Goal: Task Accomplishment & Management: Manage account settings

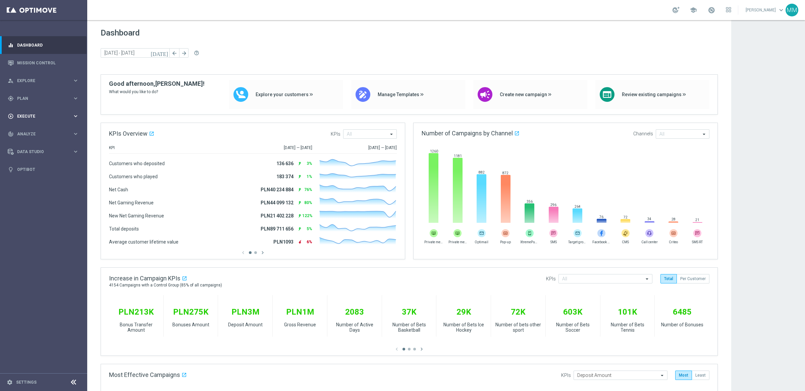
click at [39, 113] on div "play_circle_outline Execute" at bounding box center [40, 116] width 65 height 6
click at [34, 144] on div "Stream Builder" at bounding box center [51, 140] width 69 height 10
click at [32, 139] on link "Stream Builder" at bounding box center [43, 140] width 52 height 5
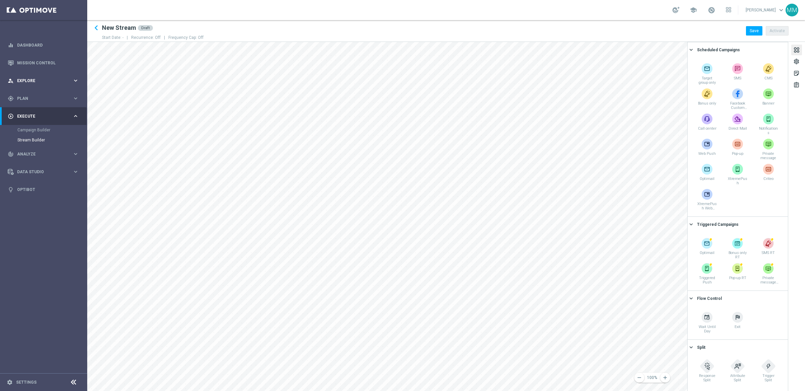
click at [33, 83] on span "Explore" at bounding box center [44, 81] width 55 height 4
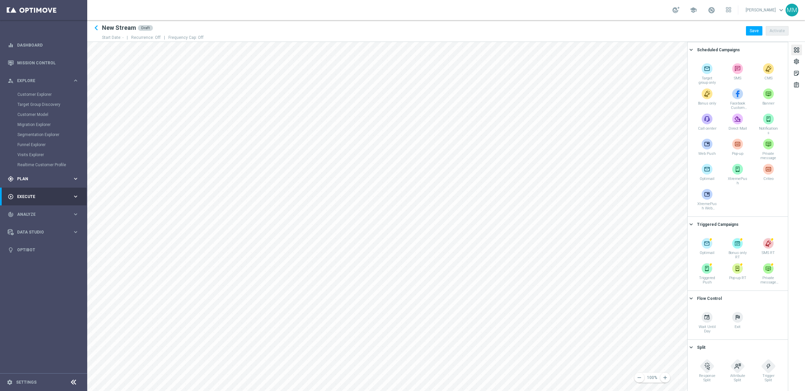
click at [49, 177] on span "Plan" at bounding box center [44, 179] width 55 height 4
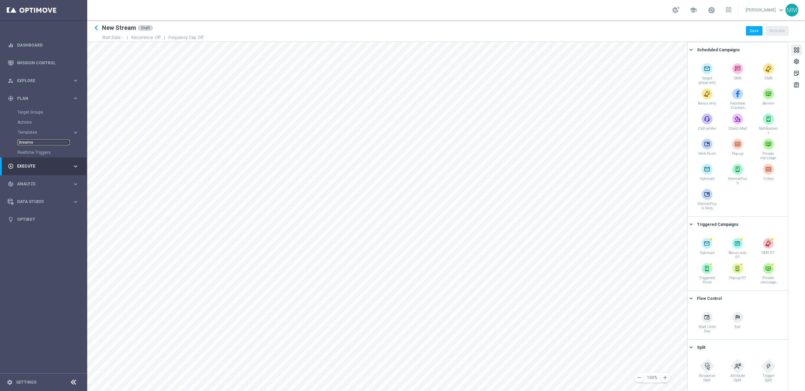
click at [38, 141] on link "Streams" at bounding box center [43, 142] width 52 height 5
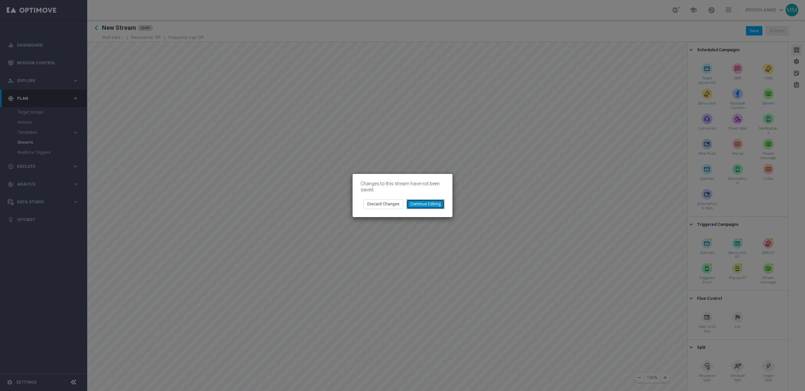
click at [427, 205] on button "Continue Editing" at bounding box center [426, 204] width 38 height 9
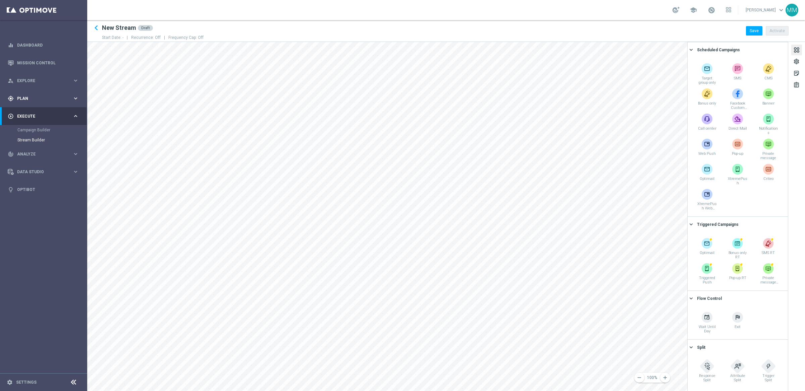
click at [52, 97] on span "Plan" at bounding box center [44, 99] width 55 height 4
click at [30, 141] on link "Streams" at bounding box center [43, 142] width 52 height 5
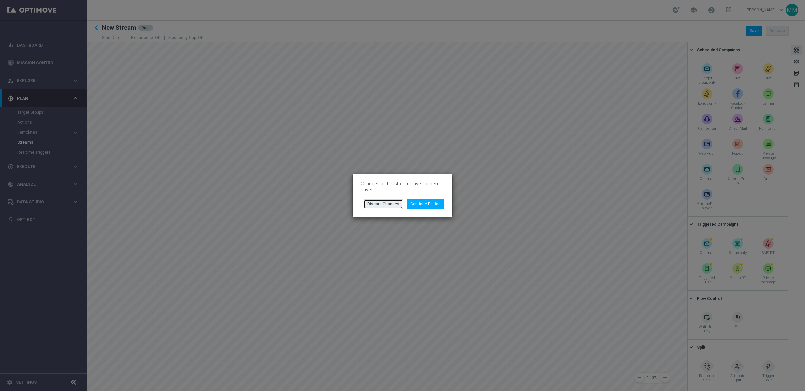
click at [379, 207] on button "Discard Changes" at bounding box center [384, 204] width 40 height 9
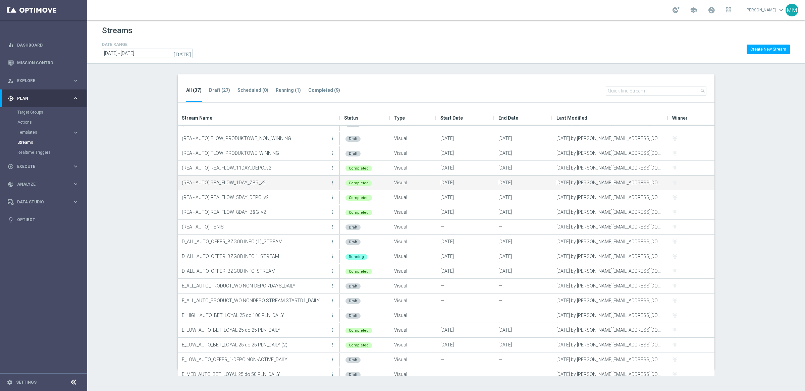
scroll to position [9, 0]
click at [234, 254] on p "D_ALL_AUTO_OFFER_BZGOD INFO 1_STREAM" at bounding box center [255, 256] width 147 height 10
click at [334, 255] on icon "more_vert" at bounding box center [332, 256] width 5 height 5
click at [305, 285] on div "Edit" at bounding box center [305, 285] width 41 height 5
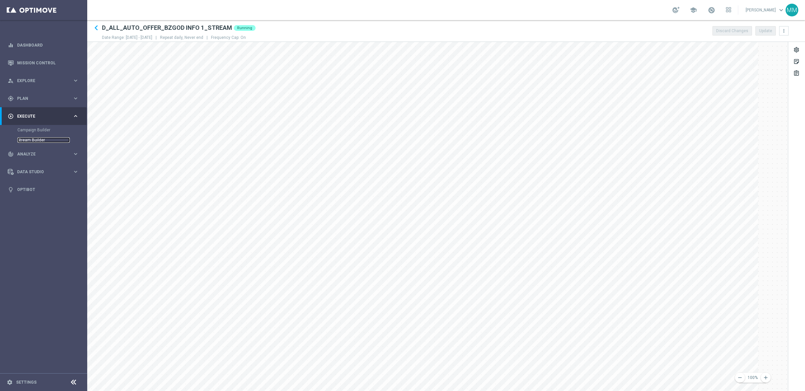
click at [32, 142] on link "Stream Builder" at bounding box center [43, 140] width 52 height 5
click at [40, 98] on span "Plan" at bounding box center [44, 99] width 55 height 4
click at [28, 143] on link "Streams" at bounding box center [43, 142] width 52 height 5
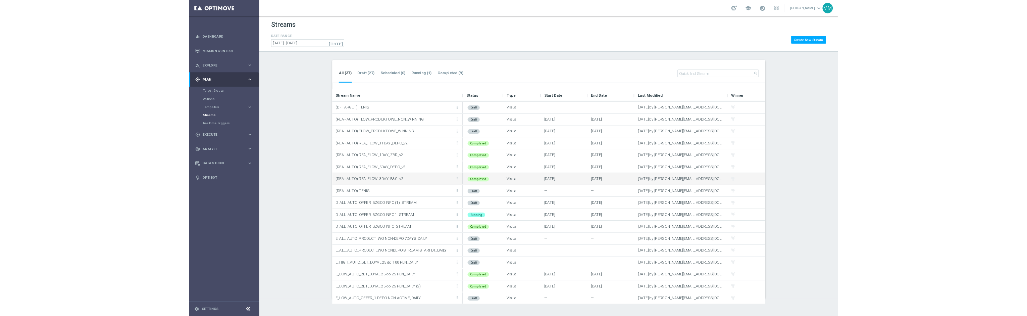
scroll to position [295, 0]
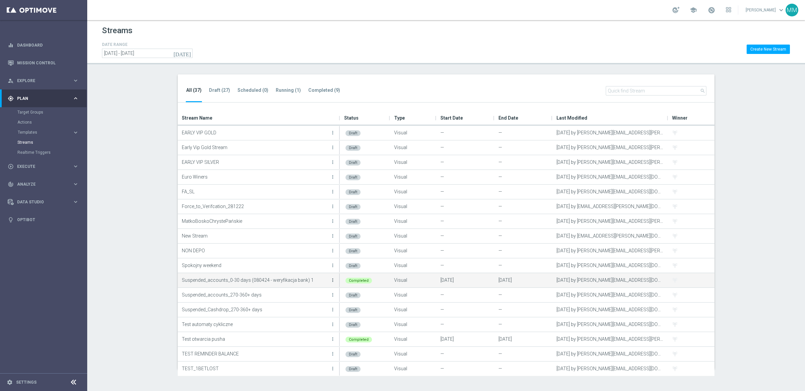
click at [333, 280] on icon "more_vert" at bounding box center [332, 280] width 5 height 5
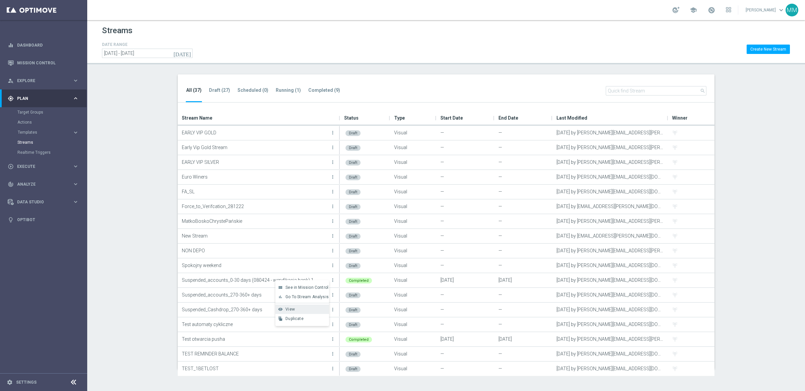
click at [298, 296] on div "View" at bounding box center [305, 309] width 41 height 5
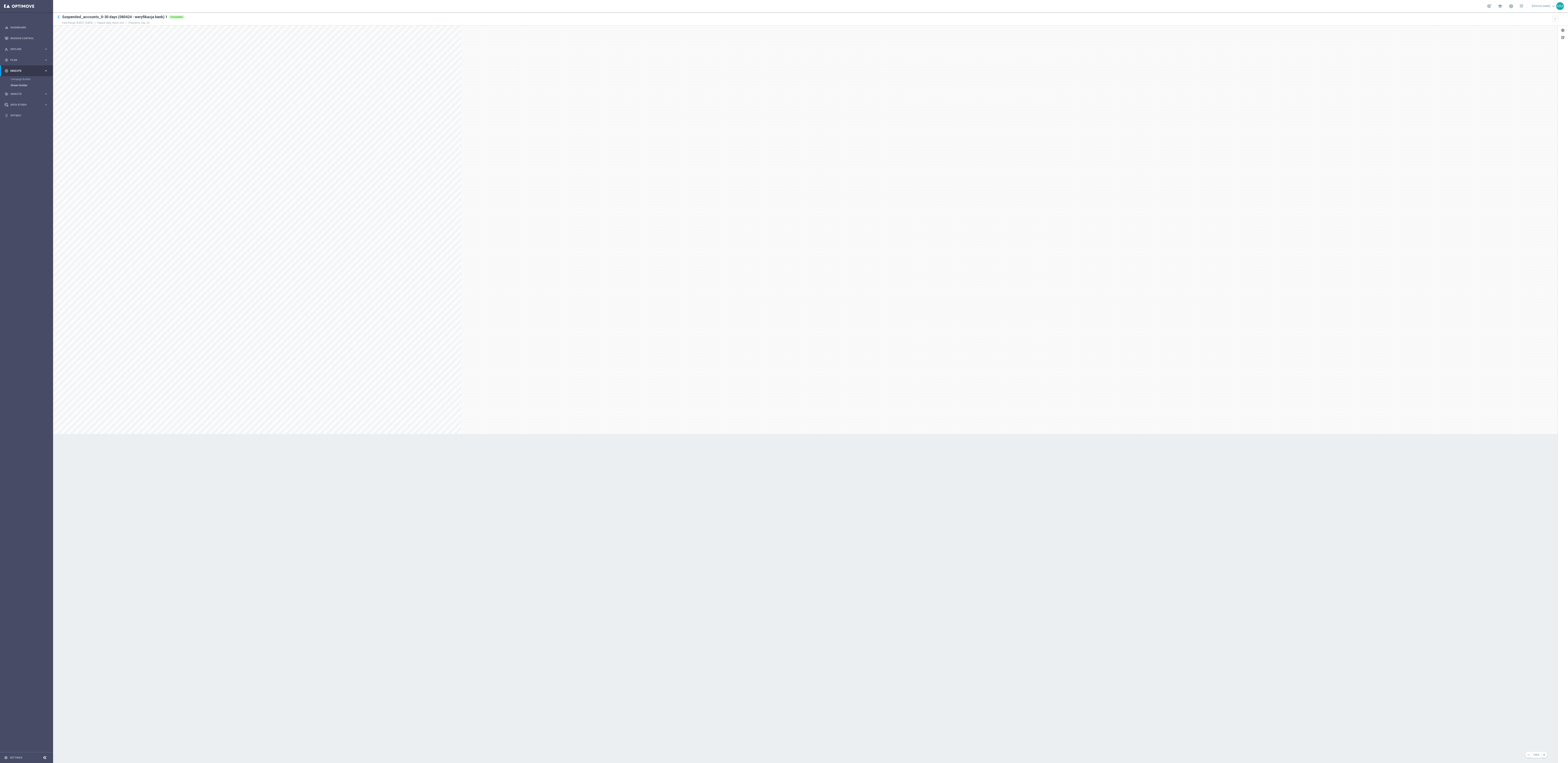
click at [342, 180] on ko-stage at bounding box center [805, 230] width 1505 height 409
drag, startPoint x: 461, startPoint y: 282, endPoint x: 482, endPoint y: 245, distance: 42.5
click at [342, 180] on ko-stage at bounding box center [805, 230] width 1505 height 409
drag, startPoint x: 566, startPoint y: 298, endPoint x: 514, endPoint y: 284, distance: 53.9
click at [342, 180] on ko-stage at bounding box center [805, 230] width 1505 height 409
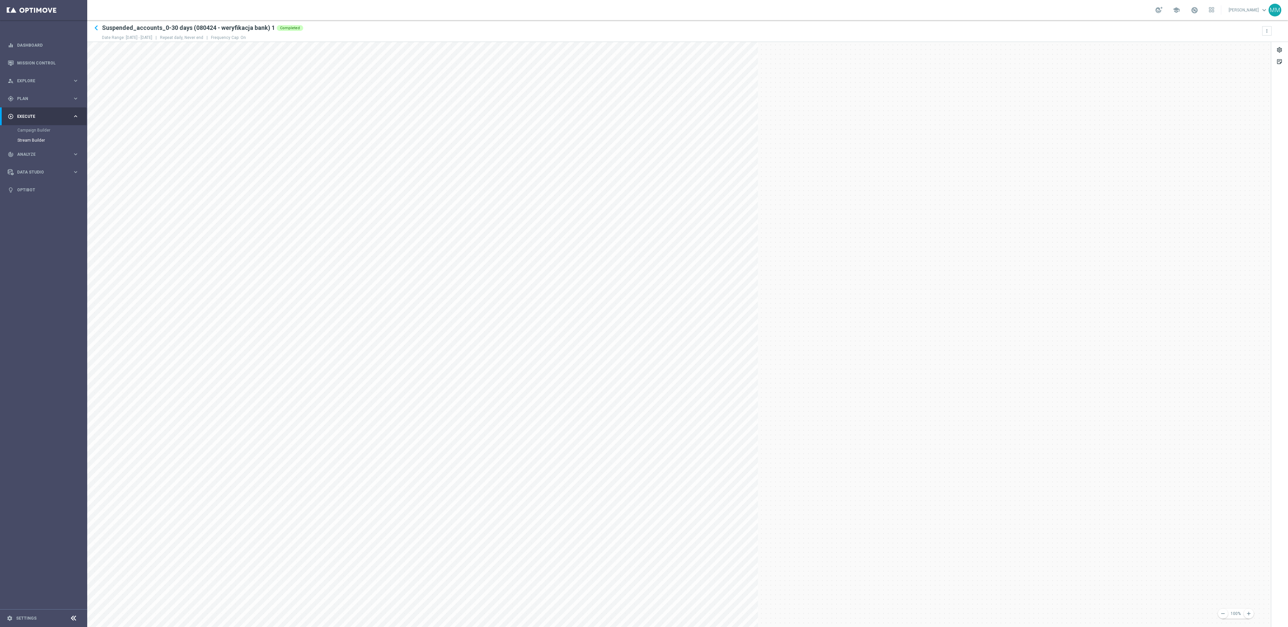
drag, startPoint x: 1027, startPoint y: 194, endPoint x: 894, endPoint y: 221, distance: 136.0
click at [562, 221] on ko-stage at bounding box center [679, 377] width 1184 height 671
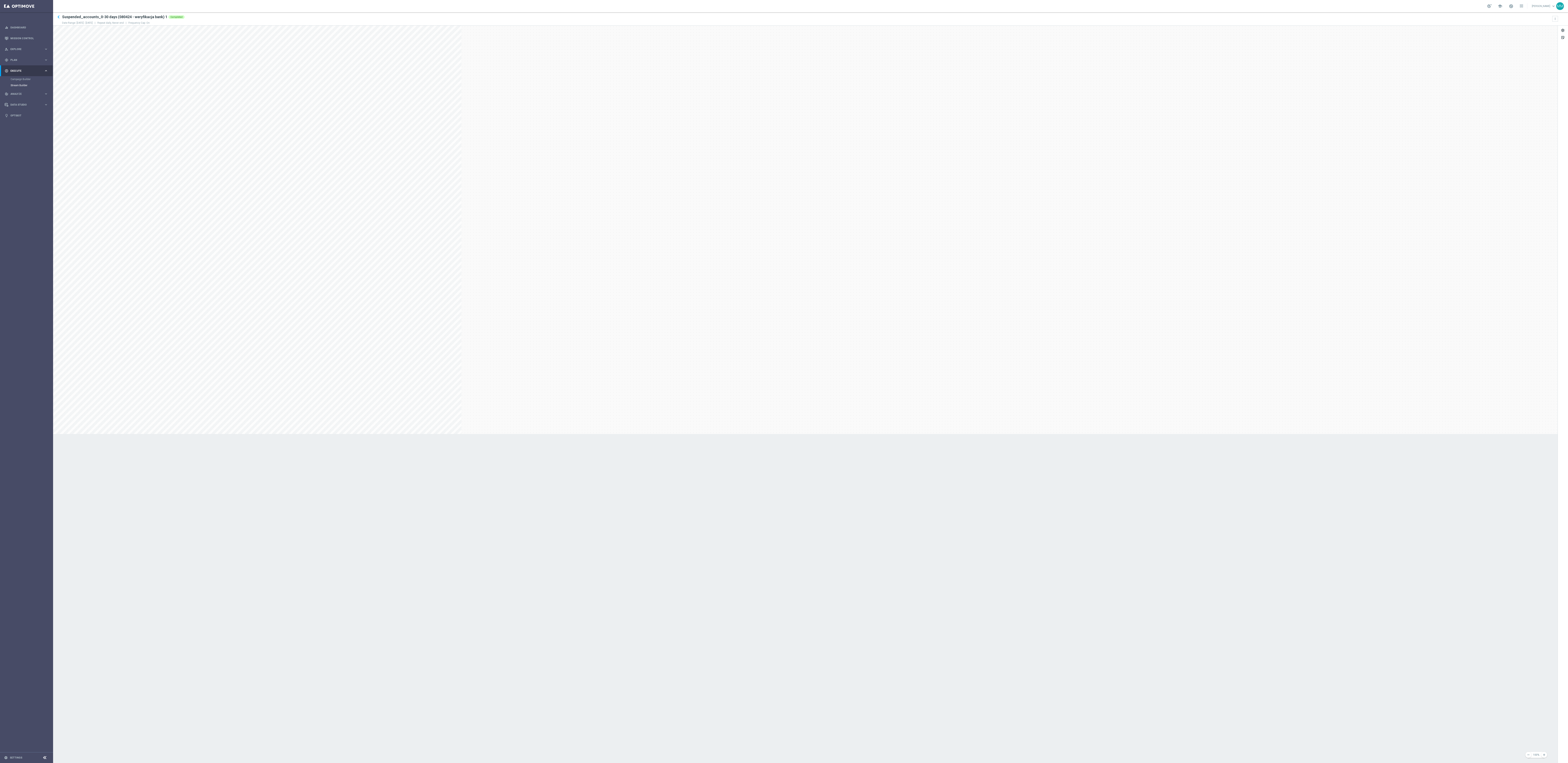
drag, startPoint x: 665, startPoint y: 285, endPoint x: 835, endPoint y: 230, distance: 178.7
click at [342, 180] on ko-stage at bounding box center [805, 230] width 1505 height 409
click at [49, 180] on main "equalizer Dashboard Mission Control" at bounding box center [784, 381] width 1568 height 763
click at [342, 180] on ko-stage at bounding box center [805, 230] width 1505 height 409
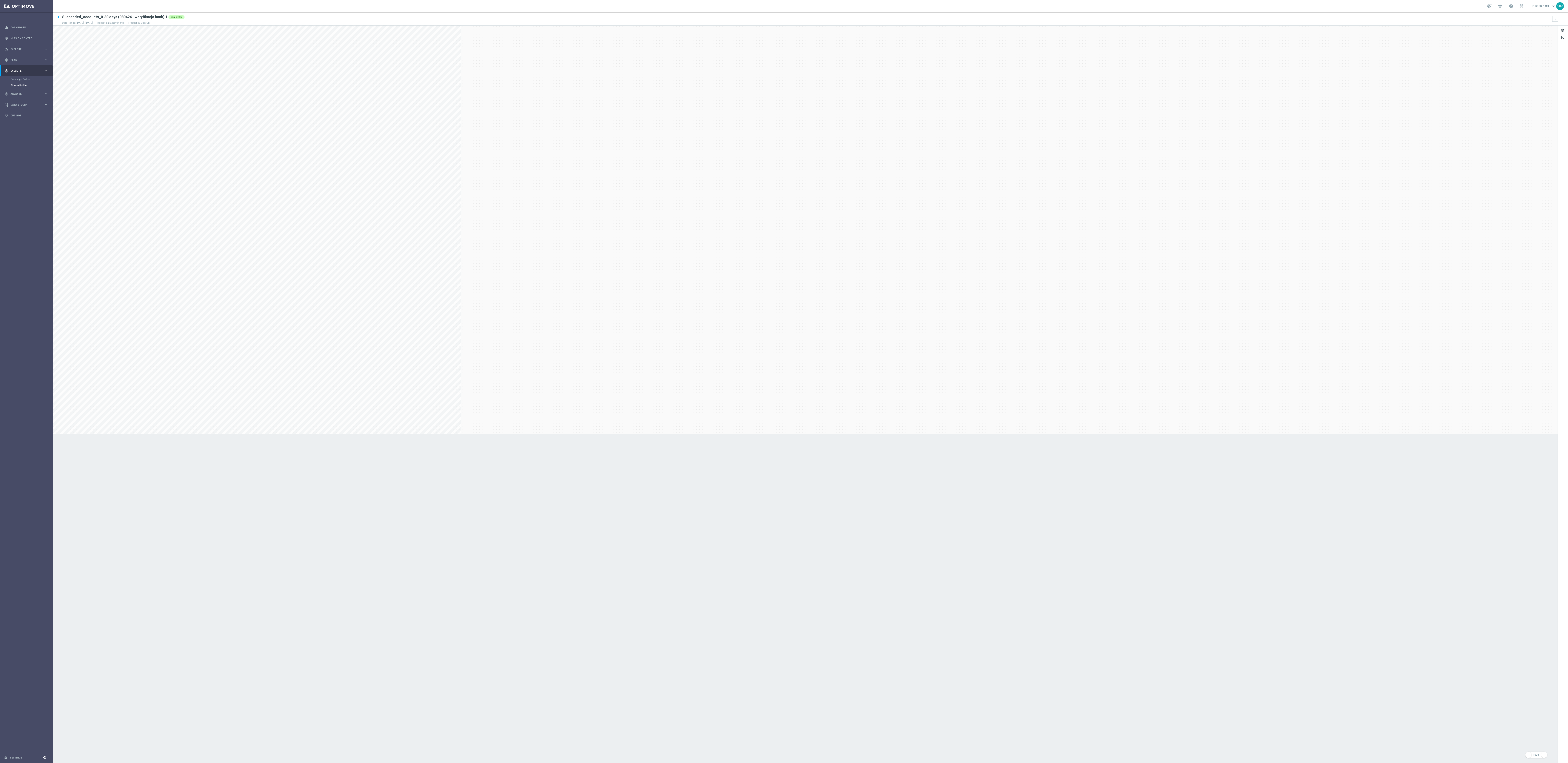
click at [342, 128] on ko-stage at bounding box center [805, 230] width 1505 height 409
click at [342, 180] on ko-stage at bounding box center [805, 230] width 1505 height 409
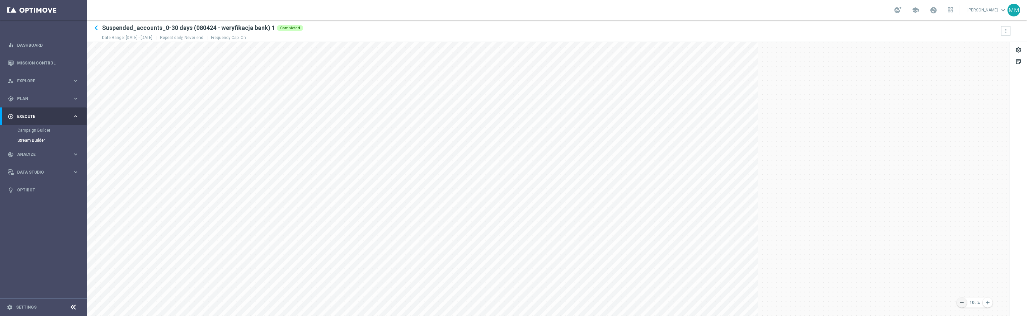
click at [562, 296] on icon "remove" at bounding box center [962, 302] width 6 height 6
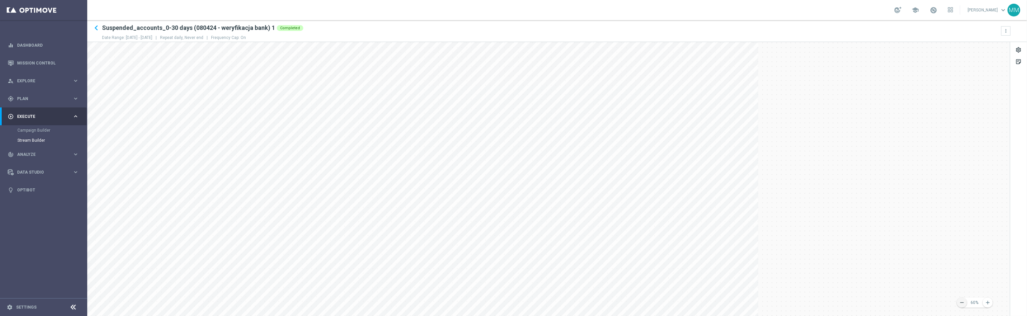
click at [562, 296] on icon "remove" at bounding box center [962, 302] width 6 height 6
click at [562, 61] on div "sticky_note_2" at bounding box center [1018, 62] width 6 height 9
click at [562, 47] on div "settings" at bounding box center [1018, 51] width 6 height 9
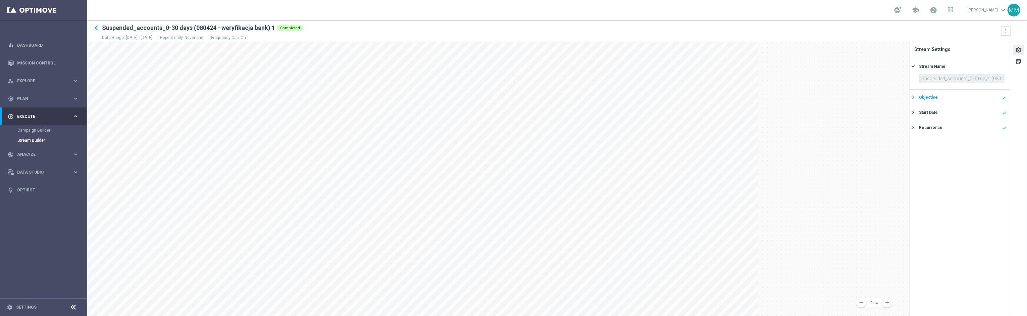
click at [562, 95] on div "Objective" at bounding box center [928, 97] width 19 height 6
click at [562, 158] on button "Start Date done keyboard_arrow_right" at bounding box center [958, 162] width 95 height 8
click at [562, 126] on div "Recurrence done" at bounding box center [962, 127] width 87 height 6
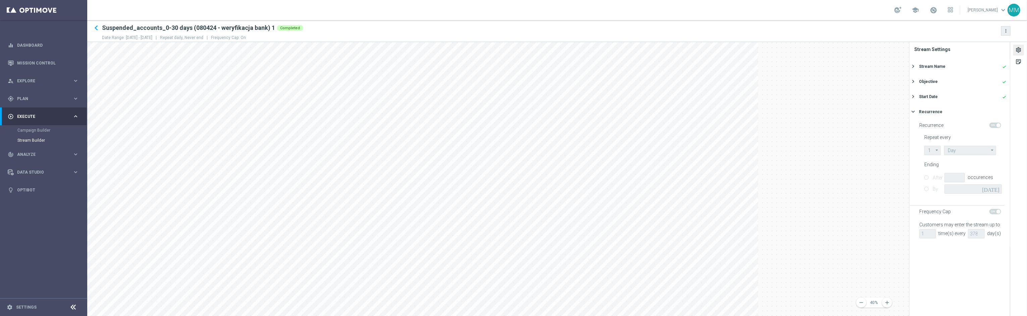
click at [562, 31] on icon "more_vert" at bounding box center [1005, 30] width 5 height 5
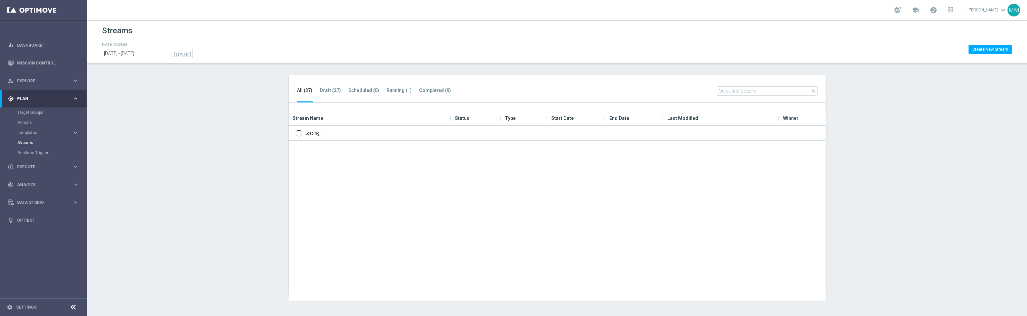
click at [562, 41] on div "DATE RANGE today 09 Oct 2024 - 09 Oct 2026 Create New Stream" at bounding box center [557, 49] width 910 height 17
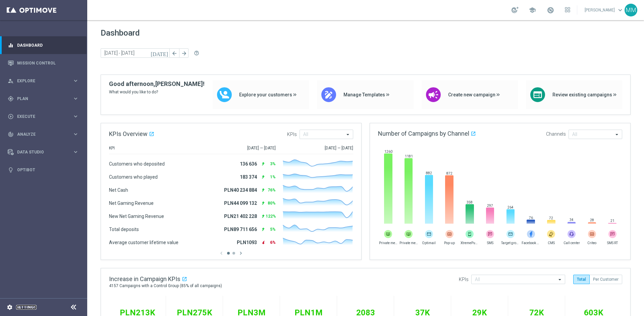
click at [28, 305] on link "Settings" at bounding box center [26, 307] width 20 height 4
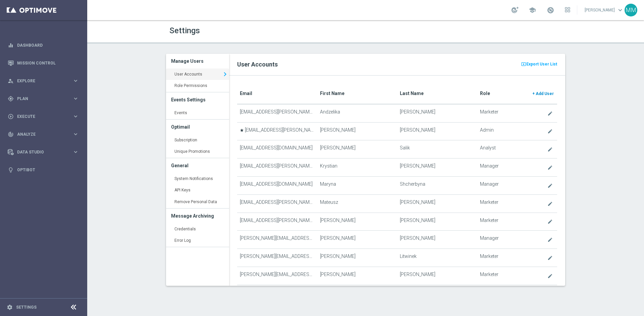
click at [547, 93] on span "Add User" at bounding box center [545, 93] width 18 height 5
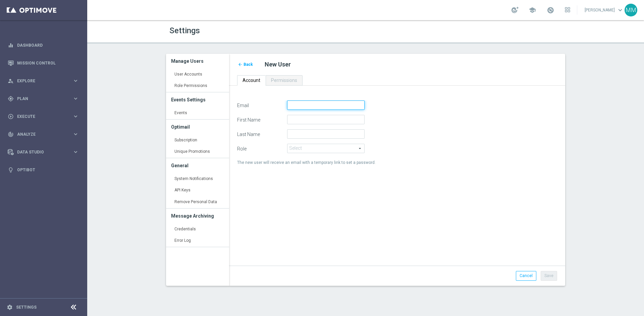
click at [318, 103] on input "Email" at bounding box center [325, 104] width 77 height 9
click at [298, 137] on input "Last Name" at bounding box center [325, 133] width 77 height 9
click at [308, 107] on input "Email" at bounding box center [325, 104] width 77 height 9
paste input "[PERSON_NAME][EMAIL_ADDRESS][PERSON_NAME][DOMAIN_NAME]"
type input "[PERSON_NAME][EMAIL_ADDRESS][PERSON_NAME][DOMAIN_NAME]"
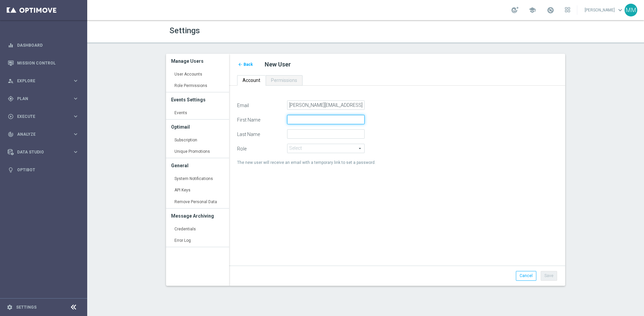
click at [307, 117] on input "First Name" at bounding box center [325, 119] width 77 height 9
type input "[PERSON_NAME]"
click at [322, 148] on span at bounding box center [325, 148] width 77 height 9
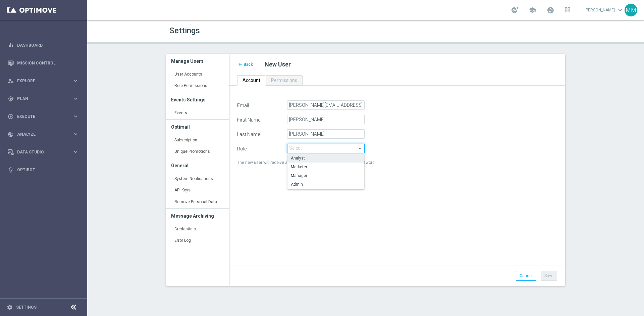
click at [310, 157] on span "Analyst" at bounding box center [326, 157] width 70 height 5
type input "Analyst"
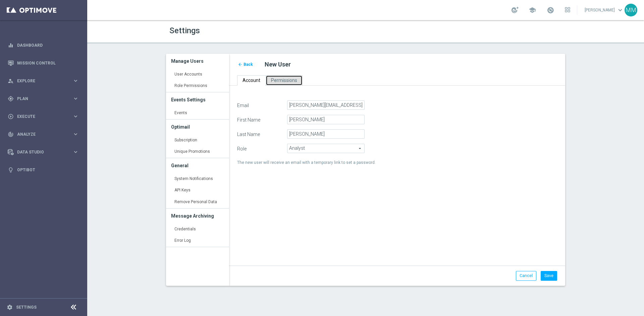
click at [284, 82] on span "Permissions" at bounding box center [284, 79] width 26 height 5
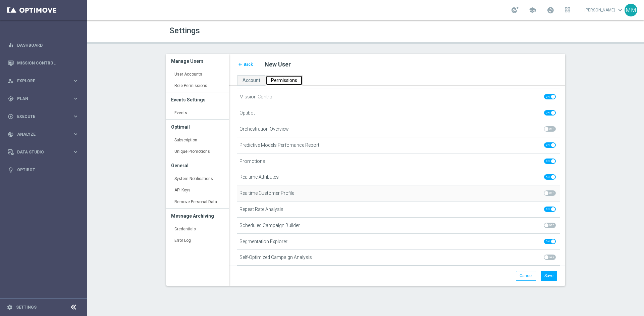
scroll to position [391, 0]
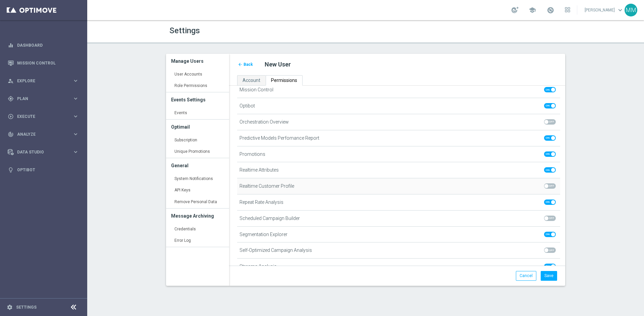
click at [550, 183] on span at bounding box center [550, 185] width 12 height 5
click at [550, 183] on input "checkbox" at bounding box center [550, 185] width 12 height 5
checkbox input "true"
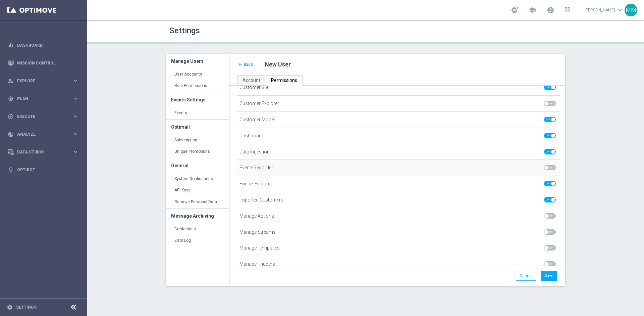
click at [547, 165] on span at bounding box center [546, 167] width 4 height 4
click at [547, 165] on input "checkbox" at bounding box center [550, 167] width 12 height 5
checkbox input "true"
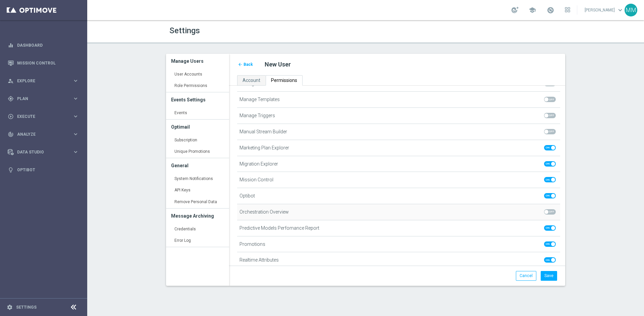
scroll to position [302, 0]
click at [548, 176] on span at bounding box center [550, 178] width 12 height 5
click at [548, 176] on input "checkbox" at bounding box center [550, 178] width 12 height 5
checkbox input "false"
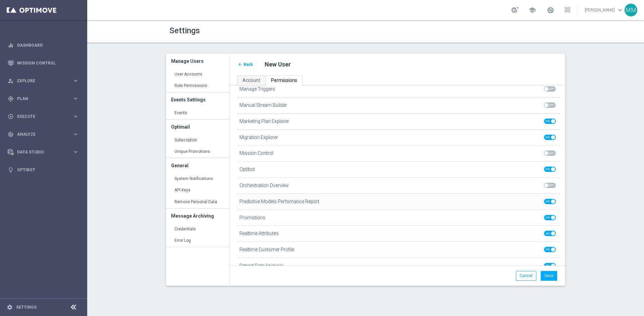
scroll to position [360, 0]
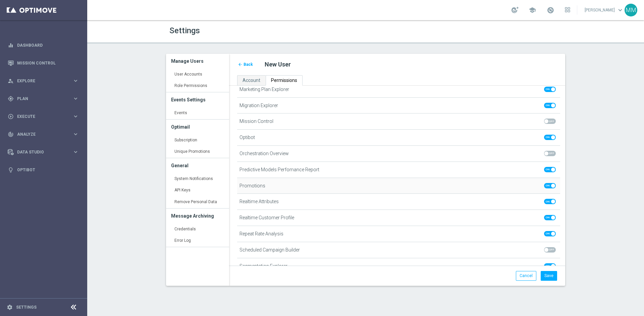
click at [547, 183] on span at bounding box center [550, 185] width 12 height 5
click at [547, 183] on input "checkbox" at bounding box center [550, 185] width 12 height 5
checkbox input "false"
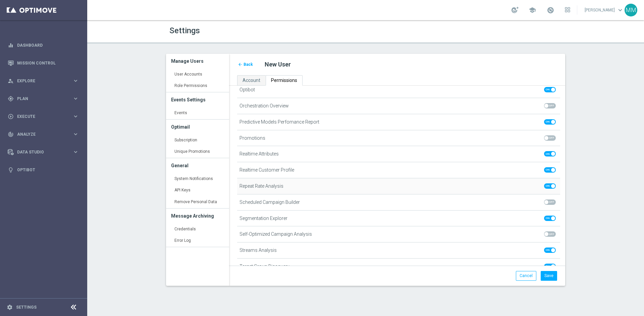
scroll to position [417, 0]
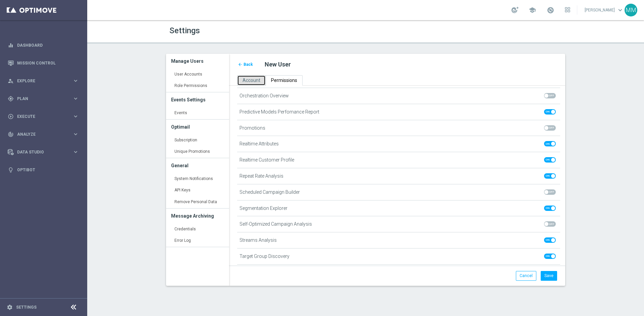
click at [256, 81] on span "Account" at bounding box center [252, 79] width 18 height 5
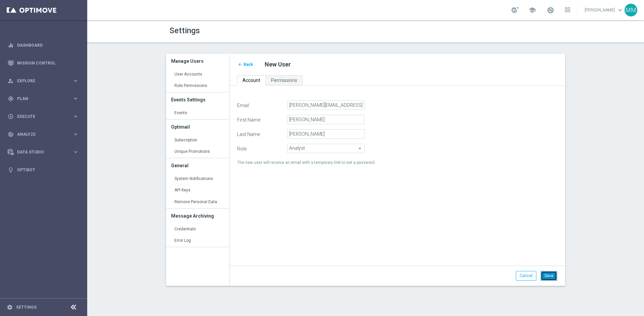
click at [551, 277] on button "Save" at bounding box center [549, 275] width 16 height 9
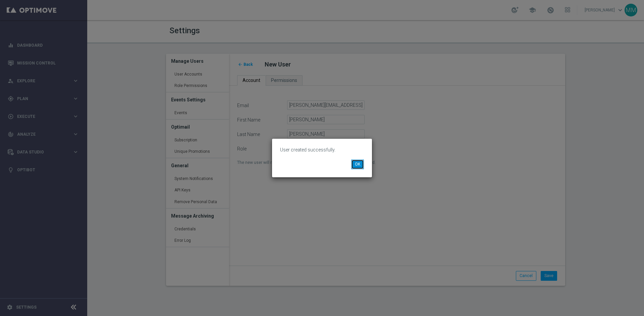
click at [363, 166] on button "OK" at bounding box center [357, 163] width 13 height 9
